Goal: Information Seeking & Learning: Find specific fact

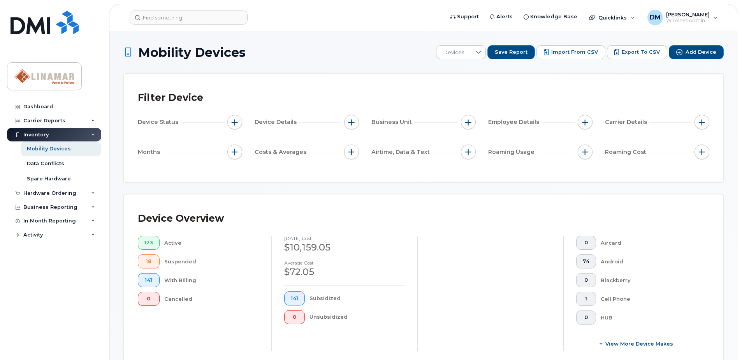
scroll to position [117, 0]
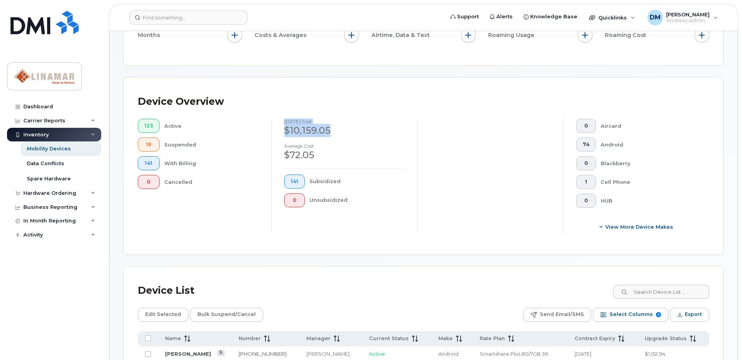
drag, startPoint x: 284, startPoint y: 121, endPoint x: 330, endPoint y: 126, distance: 47.0
click at [330, 126] on div "[DATE] cost $10,159.05 Average cost $72.05 141 Subsidized 0 Unsubsidized" at bounding box center [344, 176] width 146 height 115
click at [330, 126] on div "$10,159.05" at bounding box center [344, 130] width 121 height 13
drag, startPoint x: 332, startPoint y: 130, endPoint x: 285, endPoint y: 120, distance: 48.3
click at [285, 120] on div "[DATE] cost $10,159.05" at bounding box center [344, 128] width 121 height 18
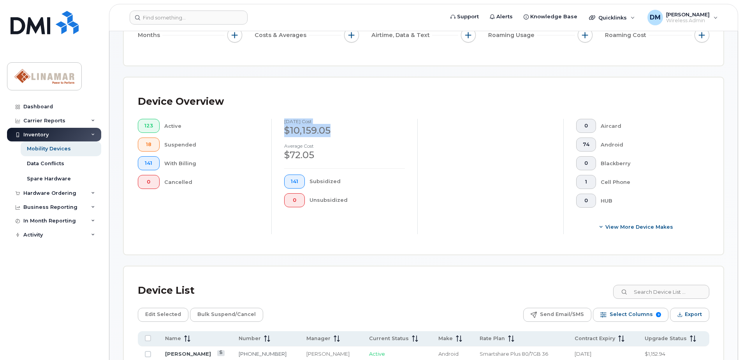
drag, startPoint x: 285, startPoint y: 120, endPoint x: 293, endPoint y: 122, distance: 7.6
click at [293, 122] on h4 "[DATE] cost" at bounding box center [344, 121] width 121 height 5
drag, startPoint x: 284, startPoint y: 122, endPoint x: 342, endPoint y: 128, distance: 58.4
click at [342, 128] on div "[DATE] cost $10,159.05" at bounding box center [344, 128] width 121 height 18
click at [342, 128] on div "$10,159.05" at bounding box center [344, 130] width 121 height 13
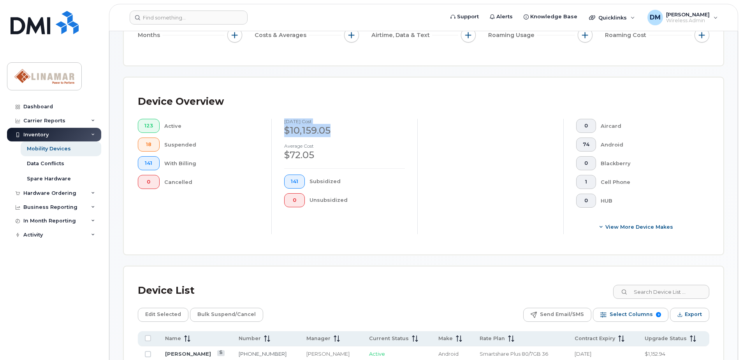
drag, startPoint x: 330, startPoint y: 132, endPoint x: 280, endPoint y: 122, distance: 51.5
click at [280, 122] on div "[DATE] cost $10,159.05 Average cost $72.05 141 Subsidized 0 Unsubsidized" at bounding box center [344, 176] width 146 height 115
drag, startPoint x: 280, startPoint y: 122, endPoint x: 295, endPoint y: 123, distance: 15.2
click at [295, 123] on h4 "[DATE] cost" at bounding box center [344, 121] width 121 height 5
drag, startPoint x: 285, startPoint y: 121, endPoint x: 335, endPoint y: 129, distance: 50.9
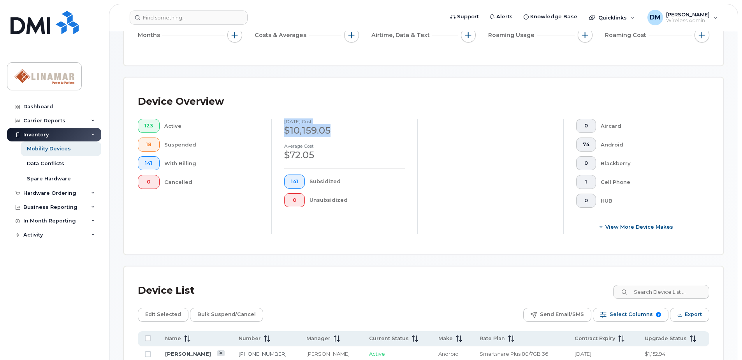
click at [335, 129] on div "[DATE] cost $10,159.05" at bounding box center [344, 128] width 121 height 18
click at [335, 129] on div "$10,159.05" at bounding box center [344, 130] width 121 height 13
drag, startPoint x: 333, startPoint y: 130, endPoint x: 282, endPoint y: 119, distance: 52.3
click at [282, 119] on div "[DATE] cost $10,159.05 Average cost $72.05 141 Subsidized 0 Unsubsidized" at bounding box center [344, 176] width 146 height 115
drag, startPoint x: 282, startPoint y: 119, endPoint x: 295, endPoint y: 122, distance: 14.1
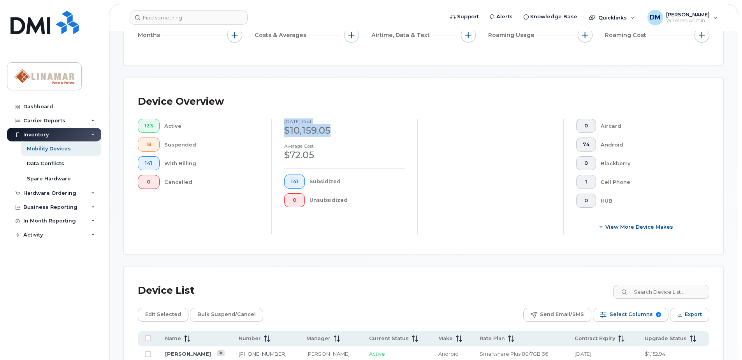
click at [295, 122] on h4 "[DATE] cost" at bounding box center [344, 121] width 121 height 5
drag, startPoint x: 283, startPoint y: 121, endPoint x: 329, endPoint y: 125, distance: 45.7
click at [329, 125] on div "[DATE] cost $10,159.05 Average cost $72.05 141 Subsidized 0 Unsubsidized" at bounding box center [344, 176] width 146 height 115
click at [329, 125] on div "$10,159.05" at bounding box center [344, 130] width 121 height 13
drag, startPoint x: 330, startPoint y: 129, endPoint x: 285, endPoint y: 119, distance: 45.9
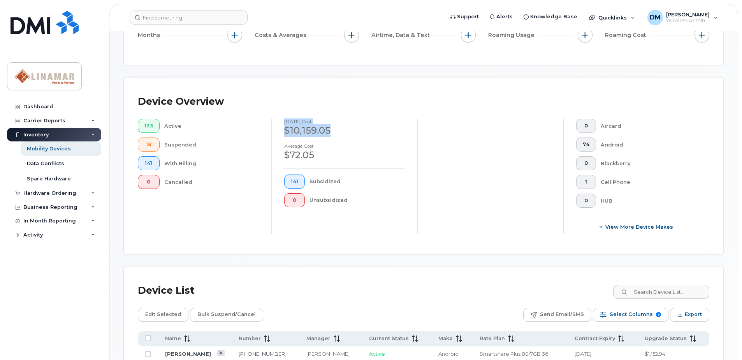
click at [285, 119] on div "[DATE] cost $10,159.05" at bounding box center [344, 128] width 121 height 18
drag, startPoint x: 285, startPoint y: 119, endPoint x: 291, endPoint y: 122, distance: 6.8
click at [291, 122] on h4 "[DATE] cost" at bounding box center [344, 121] width 121 height 5
drag, startPoint x: 285, startPoint y: 122, endPoint x: 332, endPoint y: 127, distance: 47.4
click at [332, 127] on div "[DATE] cost $10,159.05" at bounding box center [344, 128] width 121 height 18
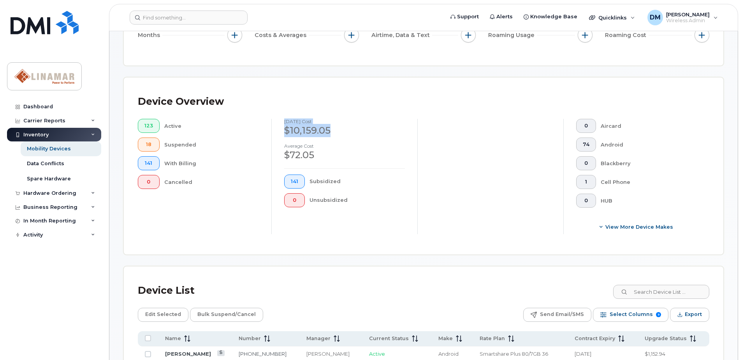
click at [332, 127] on div "$10,159.05" at bounding box center [344, 130] width 121 height 13
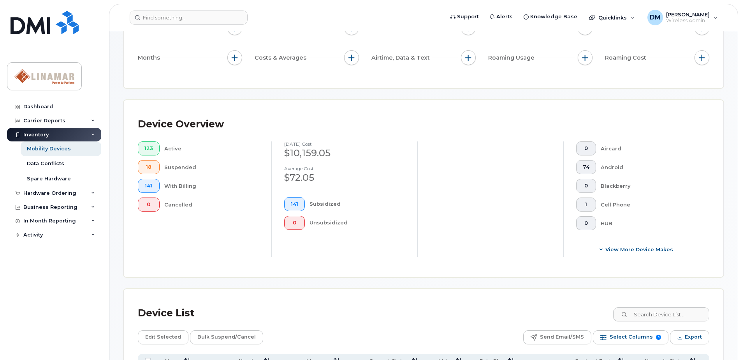
scroll to position [78, 0]
